Goal: Register for event/course

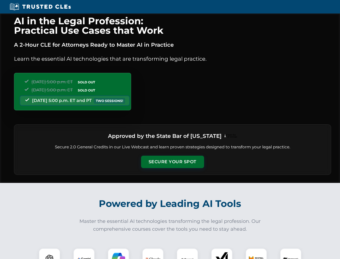
click at [172, 162] on button "Secure Your Spot" at bounding box center [172, 161] width 63 height 12
click at [50, 253] on img at bounding box center [50, 259] width 16 height 16
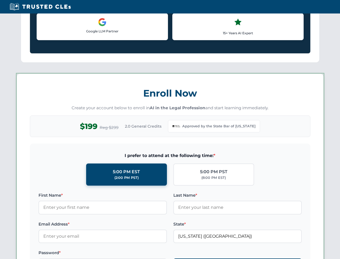
click at [119, 253] on label "Password *" at bounding box center [103, 252] width 129 height 6
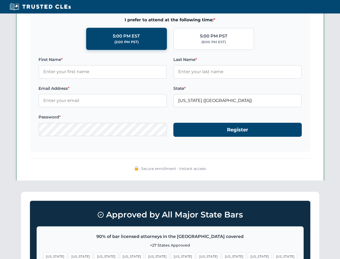
click at [248, 253] on span "[US_STATE]" at bounding box center [259, 256] width 23 height 8
